Goal: Information Seeking & Learning: Learn about a topic

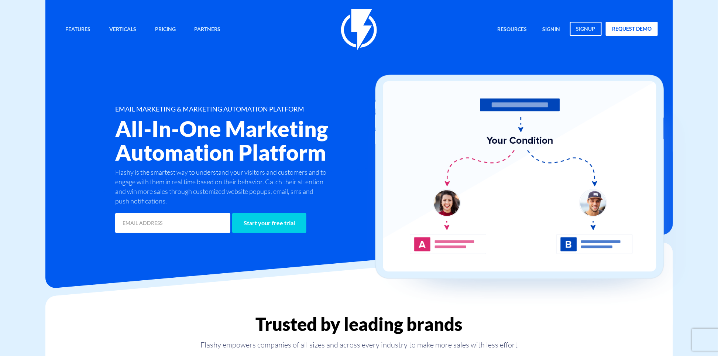
click at [279, 52] on div "Features Marketing Automation Convert, Enagage And Retain Your Customers Email …" at bounding box center [359, 121] width 609 height 225
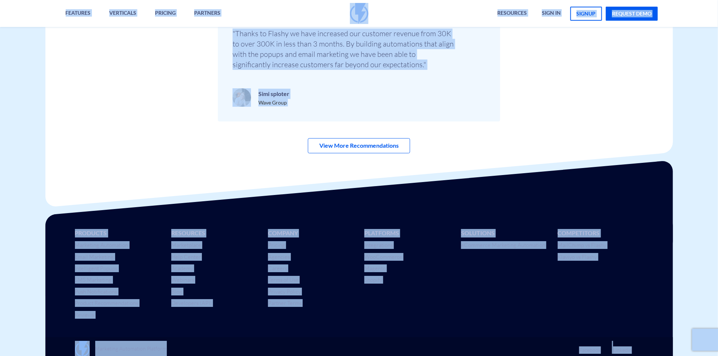
scroll to position [2590, 0]
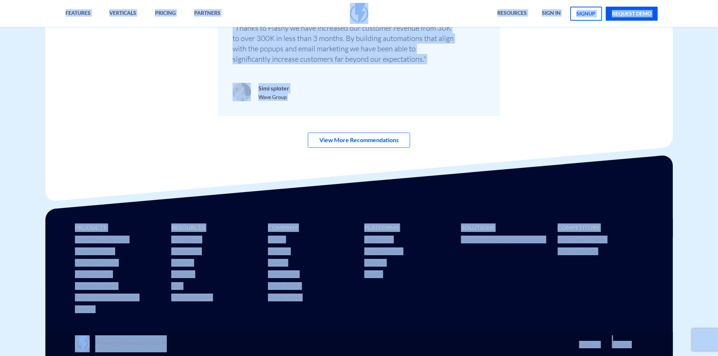
click at [412, 322] on div "Marketing Automation Platform Facebook Linkedin" at bounding box center [359, 336] width 638 height 39
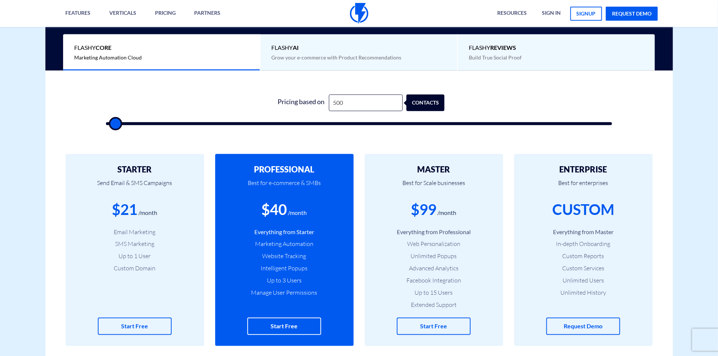
scroll to position [225, 0]
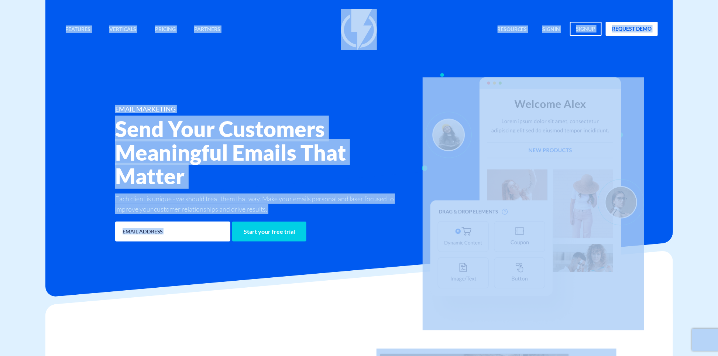
copy body "Features Marketing Automation Convert, Enagage And Retain Your Customers Email …"
